Goal: Task Accomplishment & Management: Complete application form

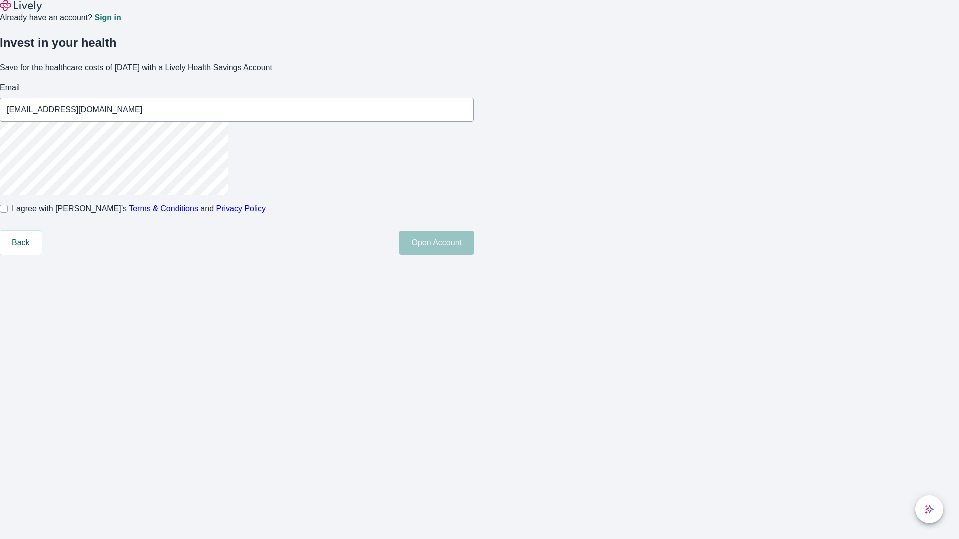
click at [8, 213] on input "I agree with Lively’s Terms & Conditions and Privacy Policy" at bounding box center [4, 209] width 8 height 8
checkbox input "true"
click at [473, 255] on button "Open Account" at bounding box center [436, 243] width 74 height 24
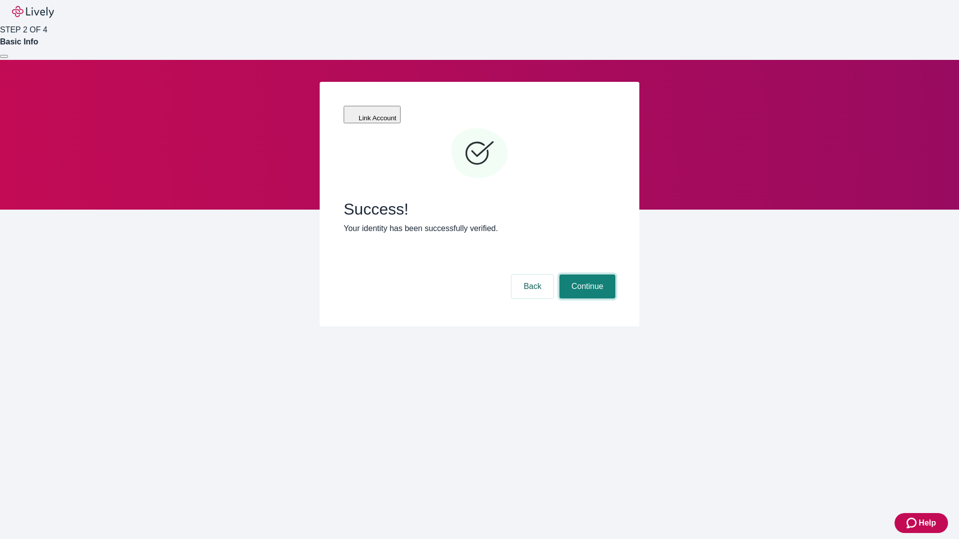
click at [586, 275] on button "Continue" at bounding box center [587, 287] width 56 height 24
